Goal: Transaction & Acquisition: Purchase product/service

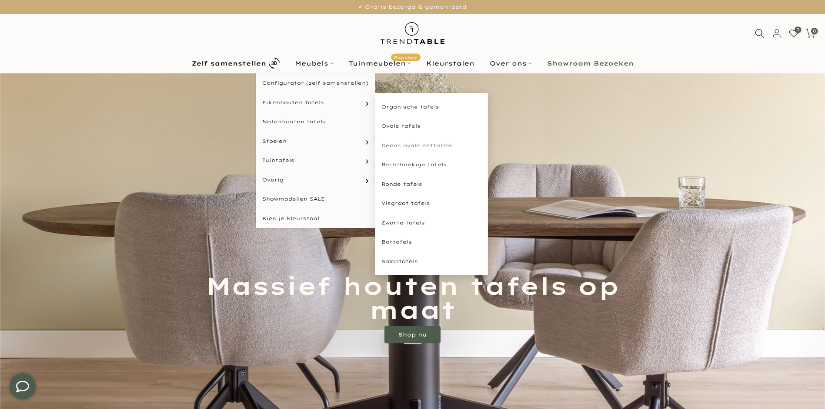
click at [408, 147] on link "Deens ovale eettafels" at bounding box center [431, 146] width 113 height 20
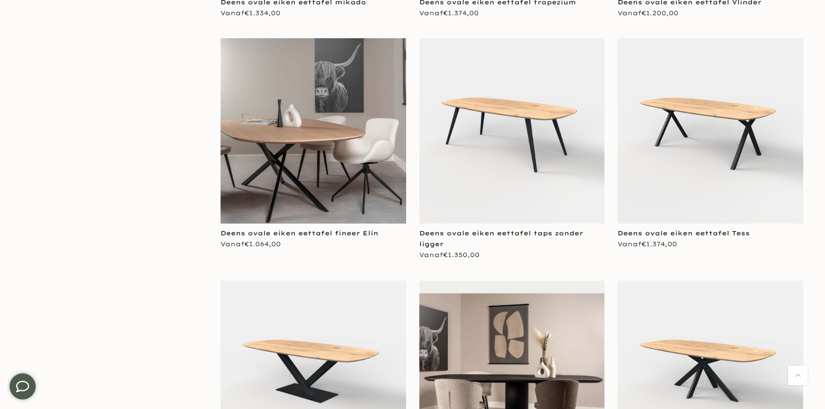
scroll to position [435, 0]
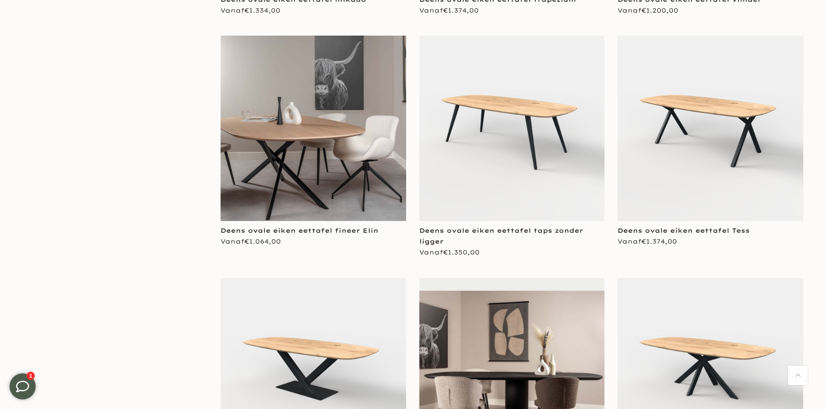
click at [717, 112] on img at bounding box center [710, 129] width 186 height 186
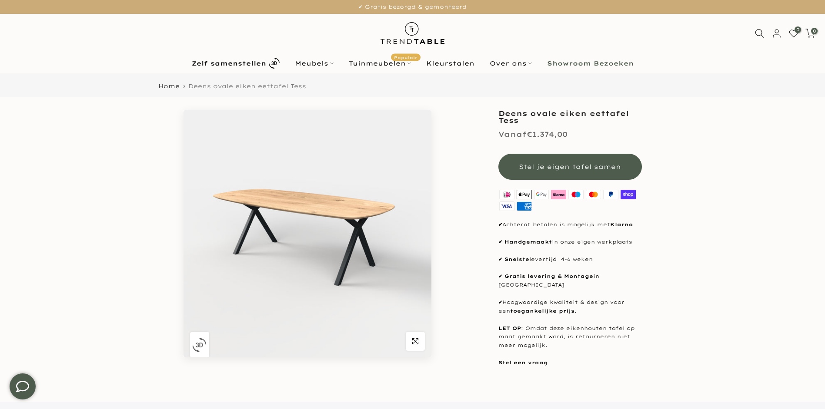
click at [203, 345] on img "button" at bounding box center [199, 345] width 14 height 14
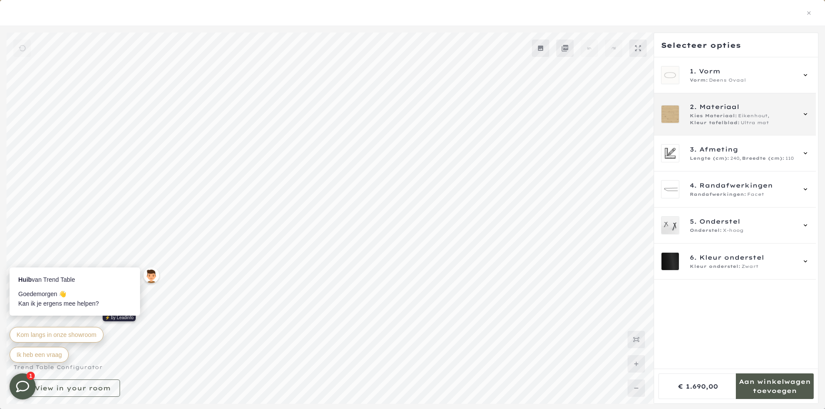
click at [723, 114] on span "Kies Materiaal:" at bounding box center [712, 116] width 47 height 7
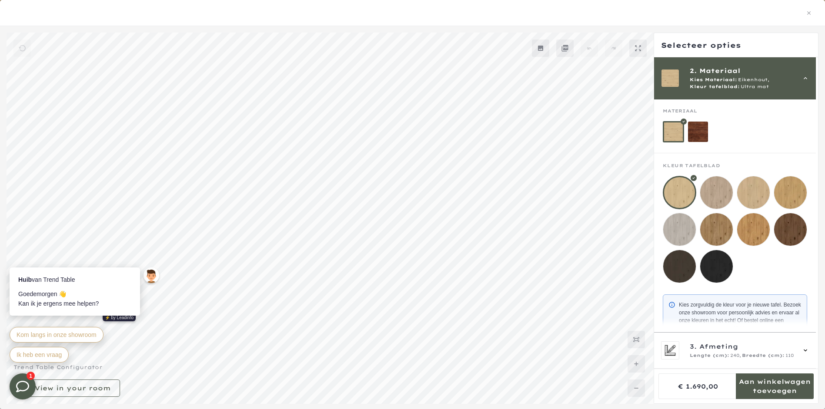
scroll to position [57, 0]
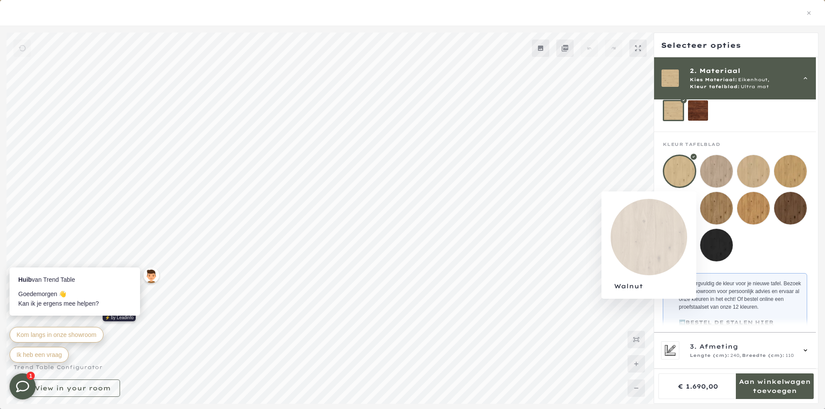
click at [711, 215] on mmq-loader at bounding box center [716, 208] width 33 height 33
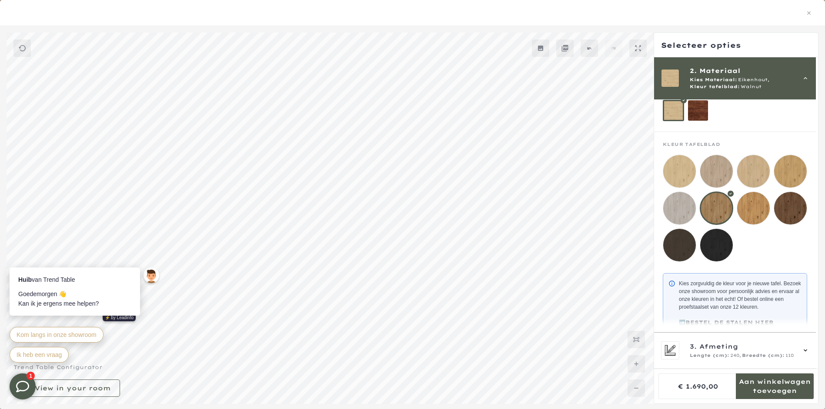
click at [753, 211] on mmq-loader at bounding box center [753, 208] width 33 height 33
click at [788, 171] on mmq-loader at bounding box center [790, 171] width 33 height 33
click at [716, 214] on mmq-loader at bounding box center [716, 208] width 33 height 33
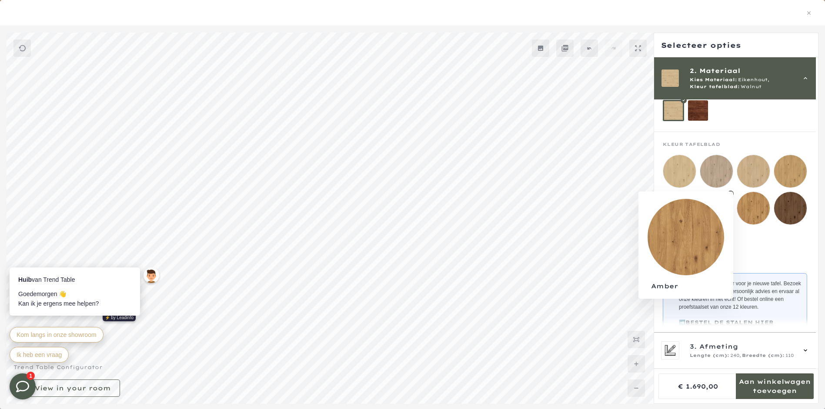
click at [754, 213] on mmq-loader at bounding box center [753, 208] width 33 height 33
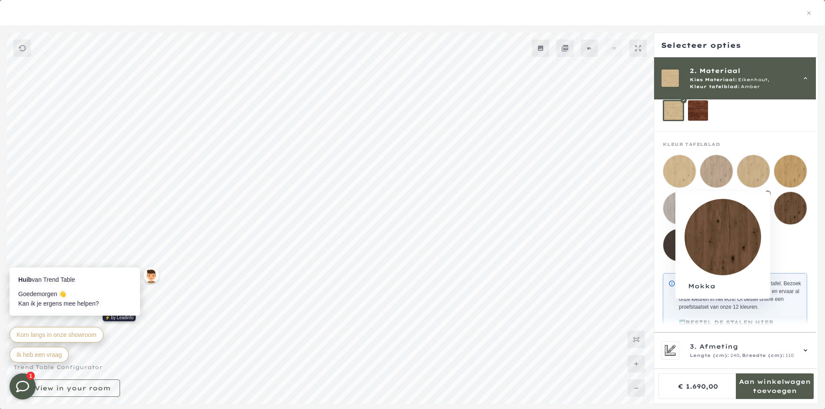
click at [794, 209] on mmq-loader at bounding box center [790, 208] width 33 height 33
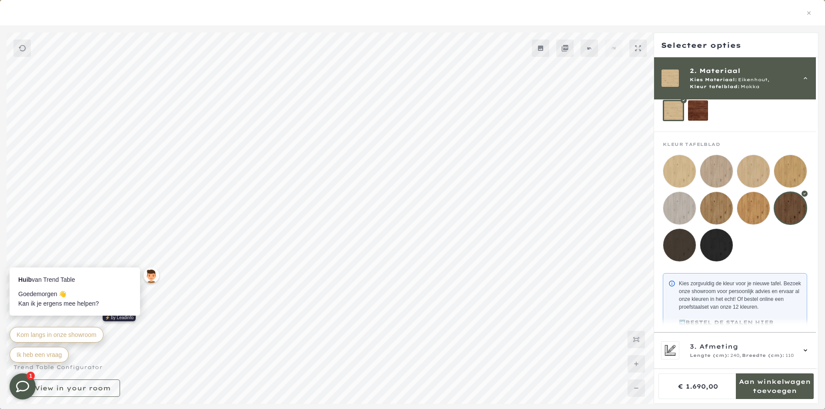
click at [709, 170] on mmq-loader at bounding box center [716, 171] width 33 height 33
click at [685, 176] on mmq-loader at bounding box center [679, 171] width 33 height 33
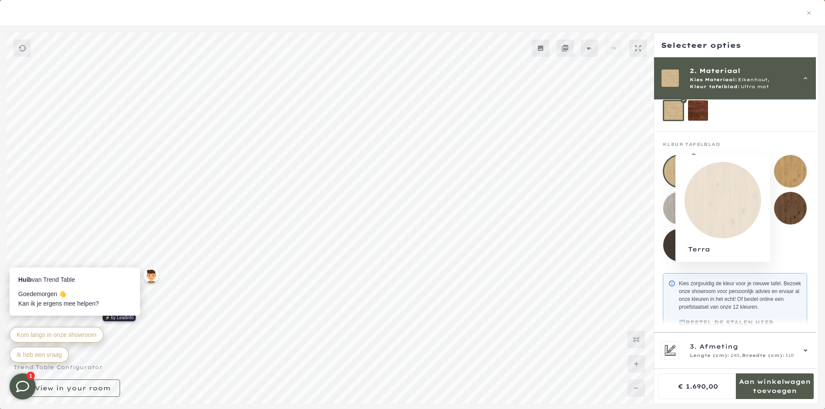
click at [790, 173] on mmq-loader at bounding box center [790, 171] width 33 height 33
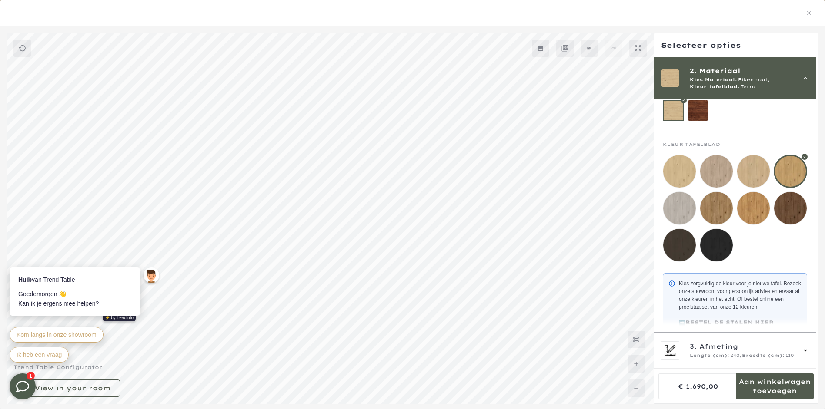
click at [743, 174] on mmq-loader at bounding box center [753, 171] width 33 height 33
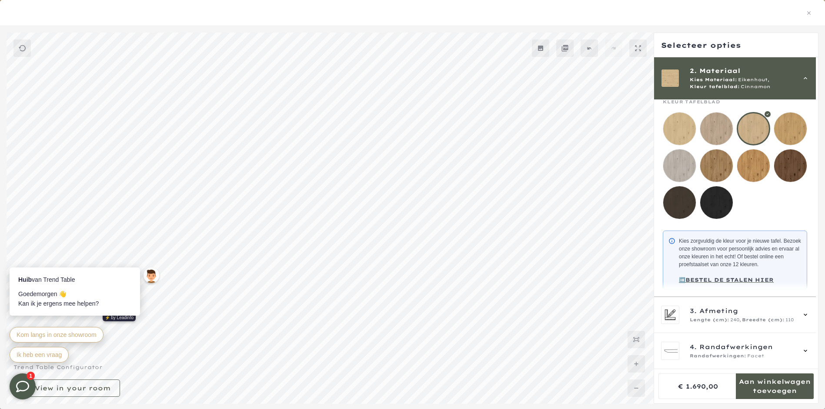
scroll to position [57, 0]
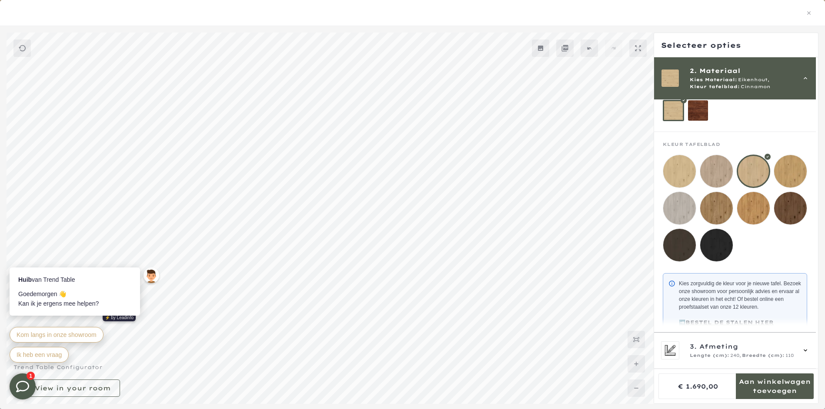
click at [677, 247] on mmq-loader at bounding box center [679, 245] width 33 height 33
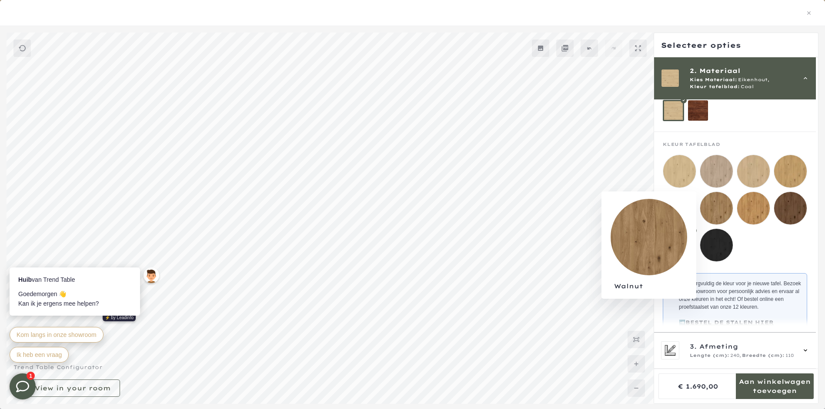
click at [714, 205] on mmq-loader at bounding box center [716, 208] width 33 height 33
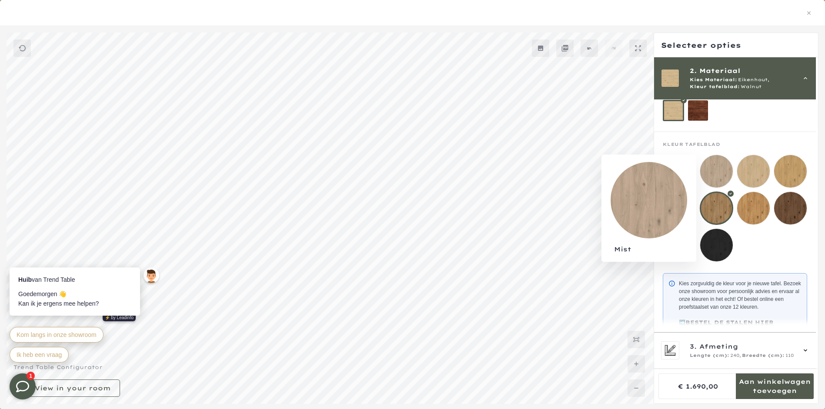
click at [718, 170] on mmq-loader at bounding box center [716, 171] width 33 height 33
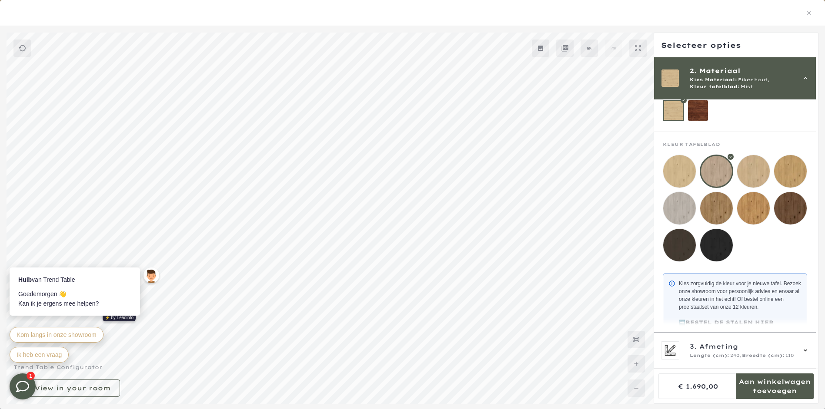
click at [676, 169] on mmq-loader at bounding box center [679, 171] width 33 height 33
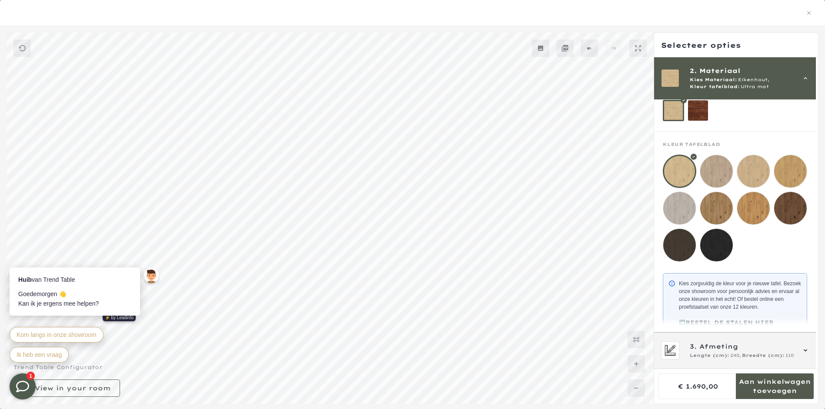
click at [805, 349] on icon at bounding box center [805, 350] width 7 height 7
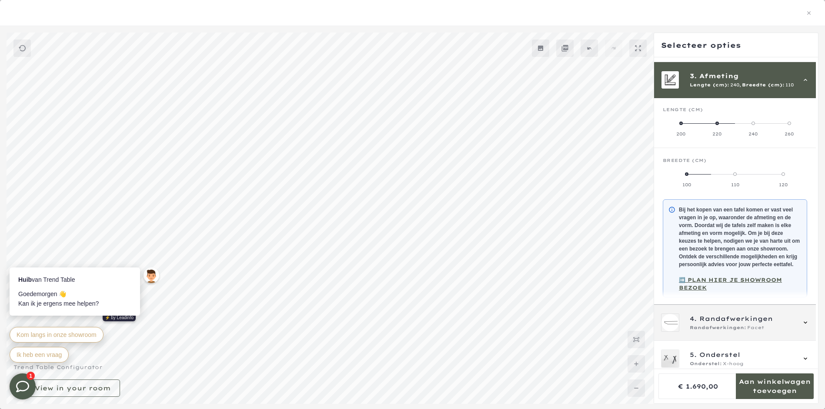
scroll to position [78, 0]
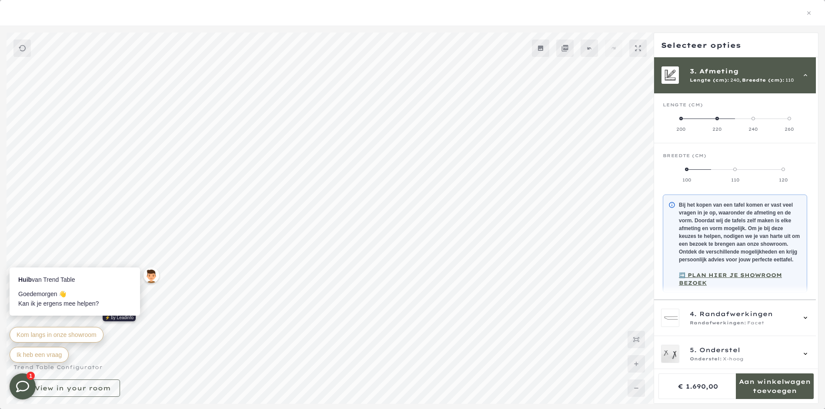
click at [719, 120] on label "220" at bounding box center [717, 123] width 36 height 17
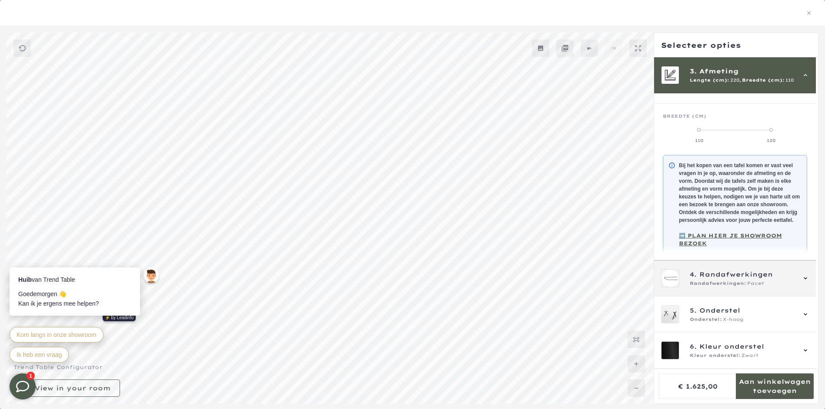
scroll to position [261, 0]
click at [809, 12] on icon "button" at bounding box center [808, 12] width 3 height 3
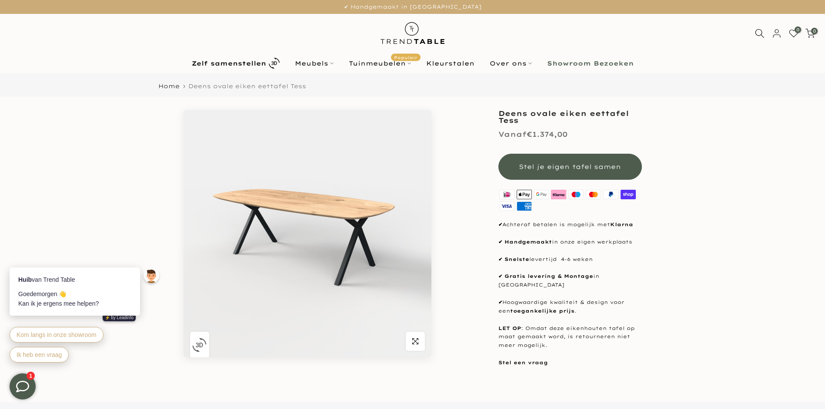
click at [572, 64] on b "Showroom Bezoeken" at bounding box center [590, 63] width 86 height 6
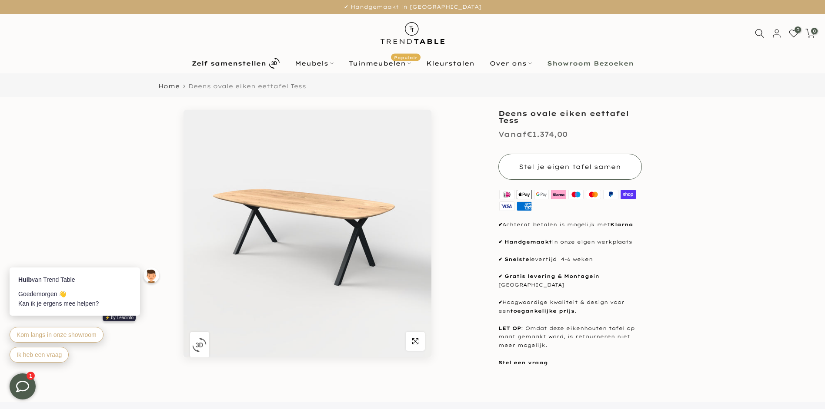
click at [572, 173] on button "Stel je eigen tafel samen" at bounding box center [569, 167] width 143 height 26
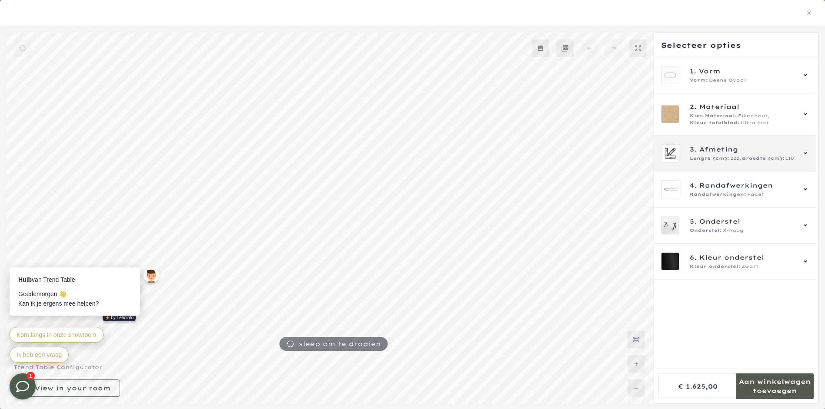
click at [700, 155] on span "Lengte (cm):" at bounding box center [709, 158] width 40 height 7
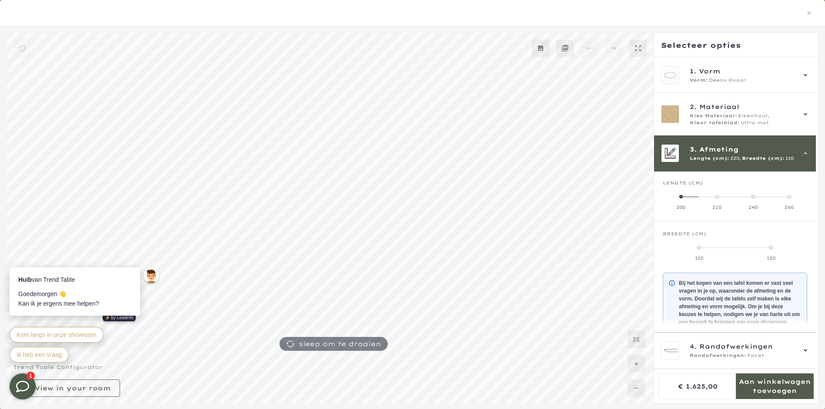
scroll to position [78, 0]
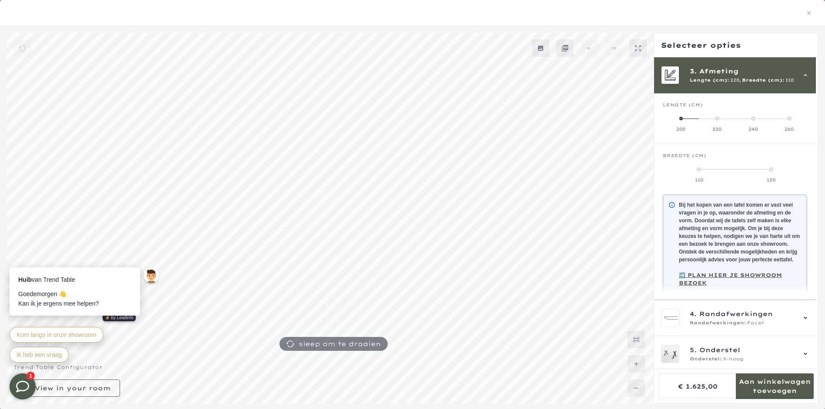
click at [681, 120] on span at bounding box center [680, 118] width 3 height 3
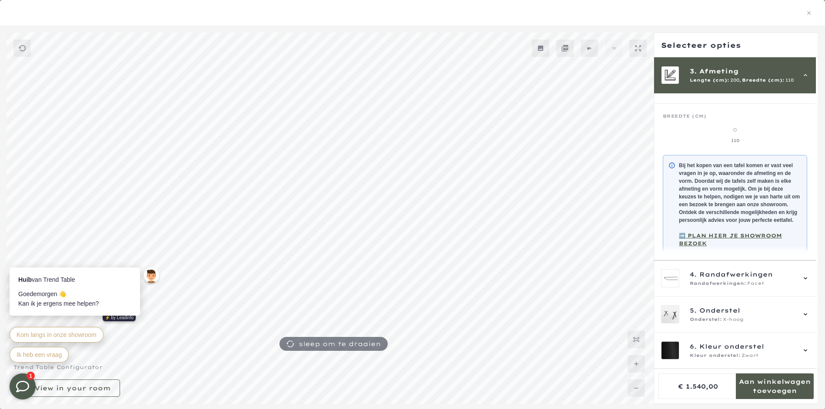
scroll to position [122, 0]
click at [809, 12] on icon "button" at bounding box center [808, 13] width 6 height 6
